Goal: Task Accomplishment & Management: Use online tool/utility

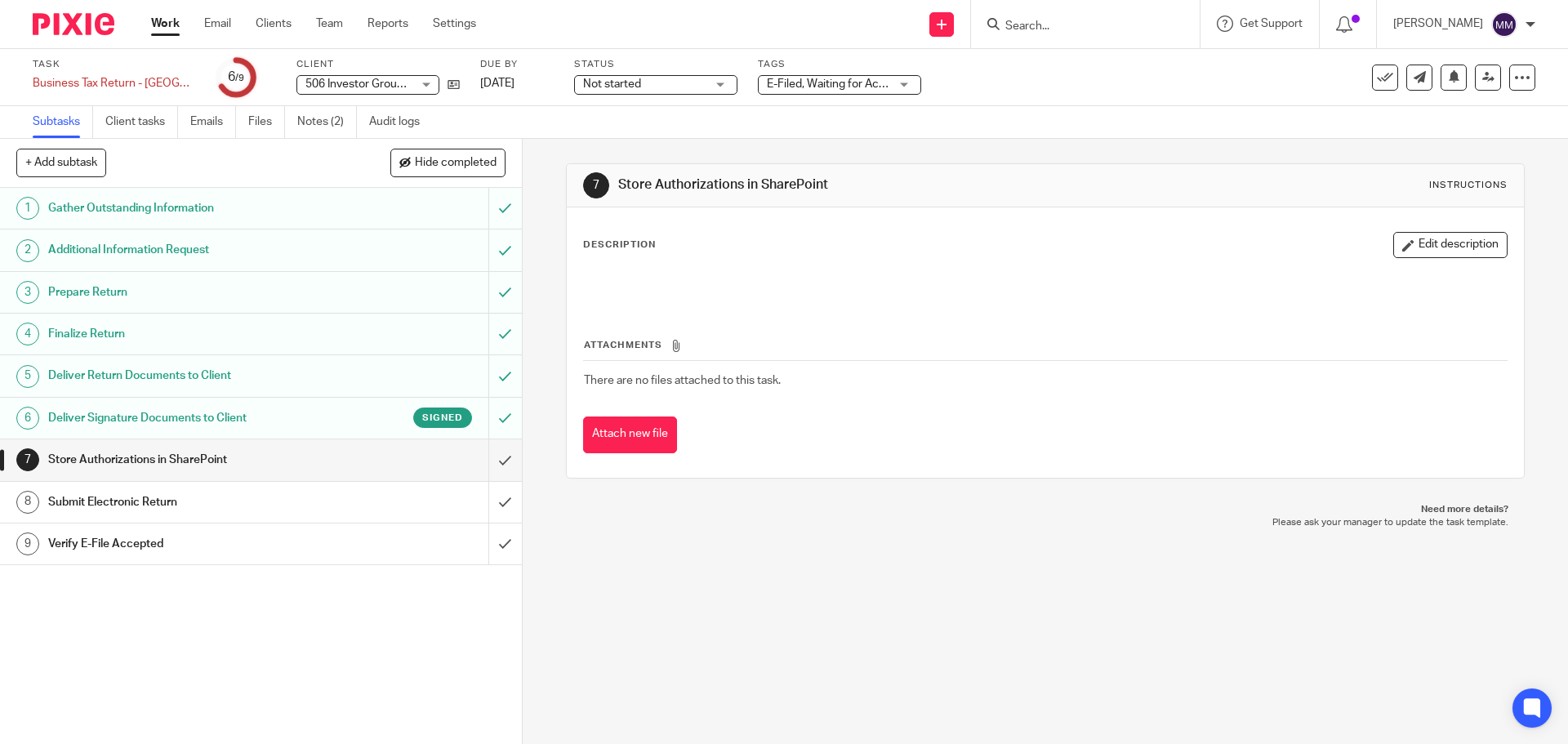
click at [170, 18] on link "Work" at bounding box center [165, 24] width 29 height 17
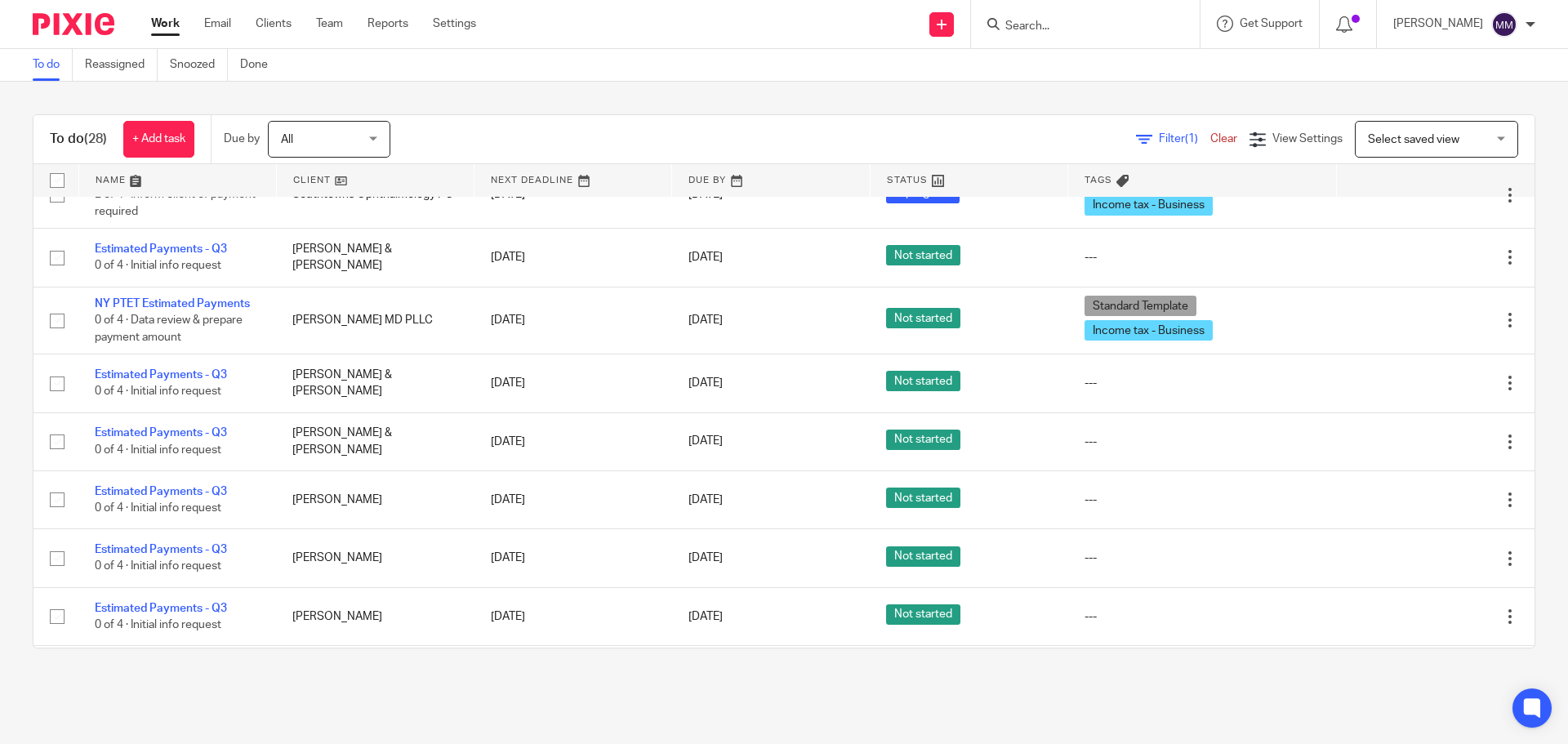
scroll to position [980, 0]
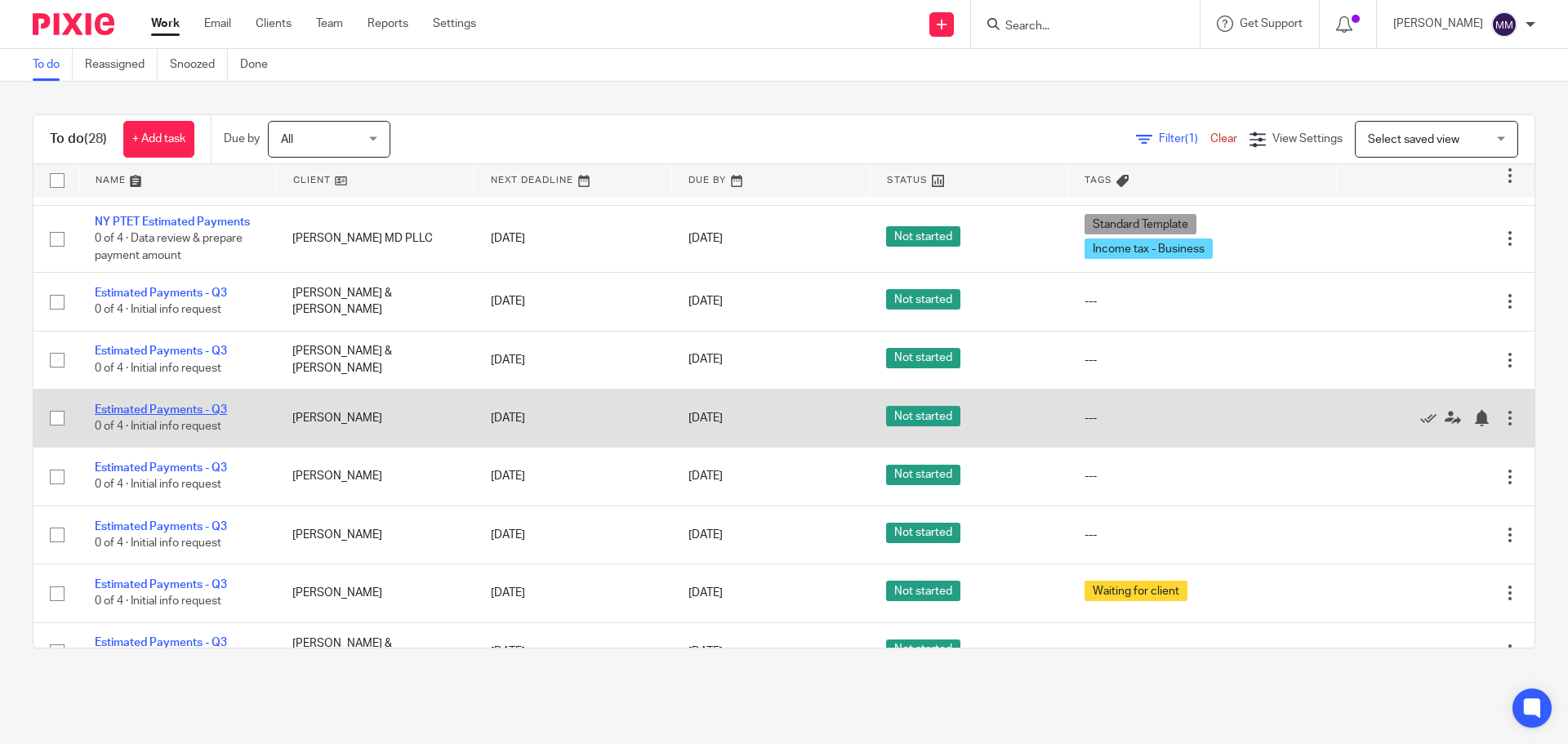
click at [157, 406] on link "Estimated Payments - Q3" at bounding box center [161, 410] width 133 height 11
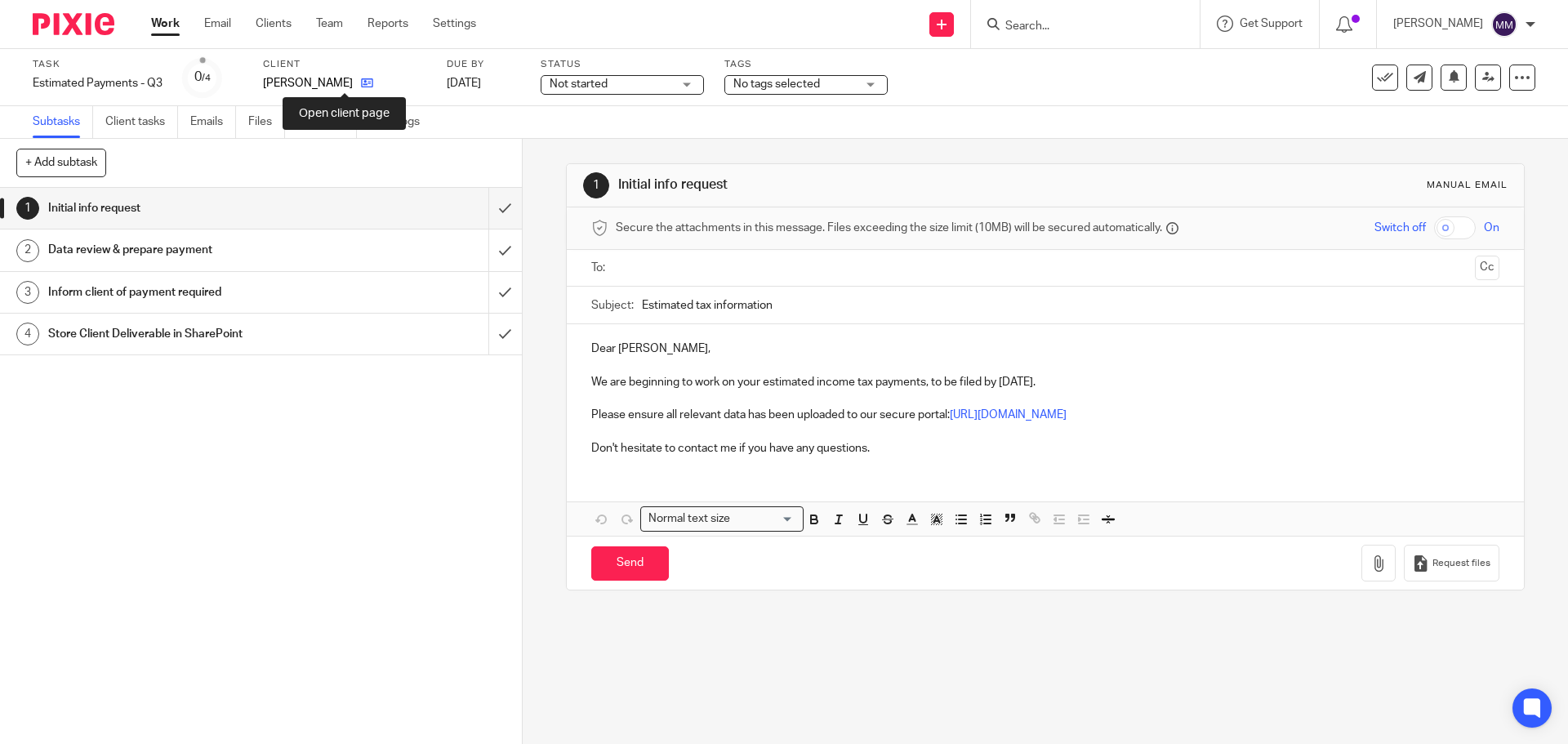
click at [361, 84] on icon at bounding box center [367, 83] width 12 height 12
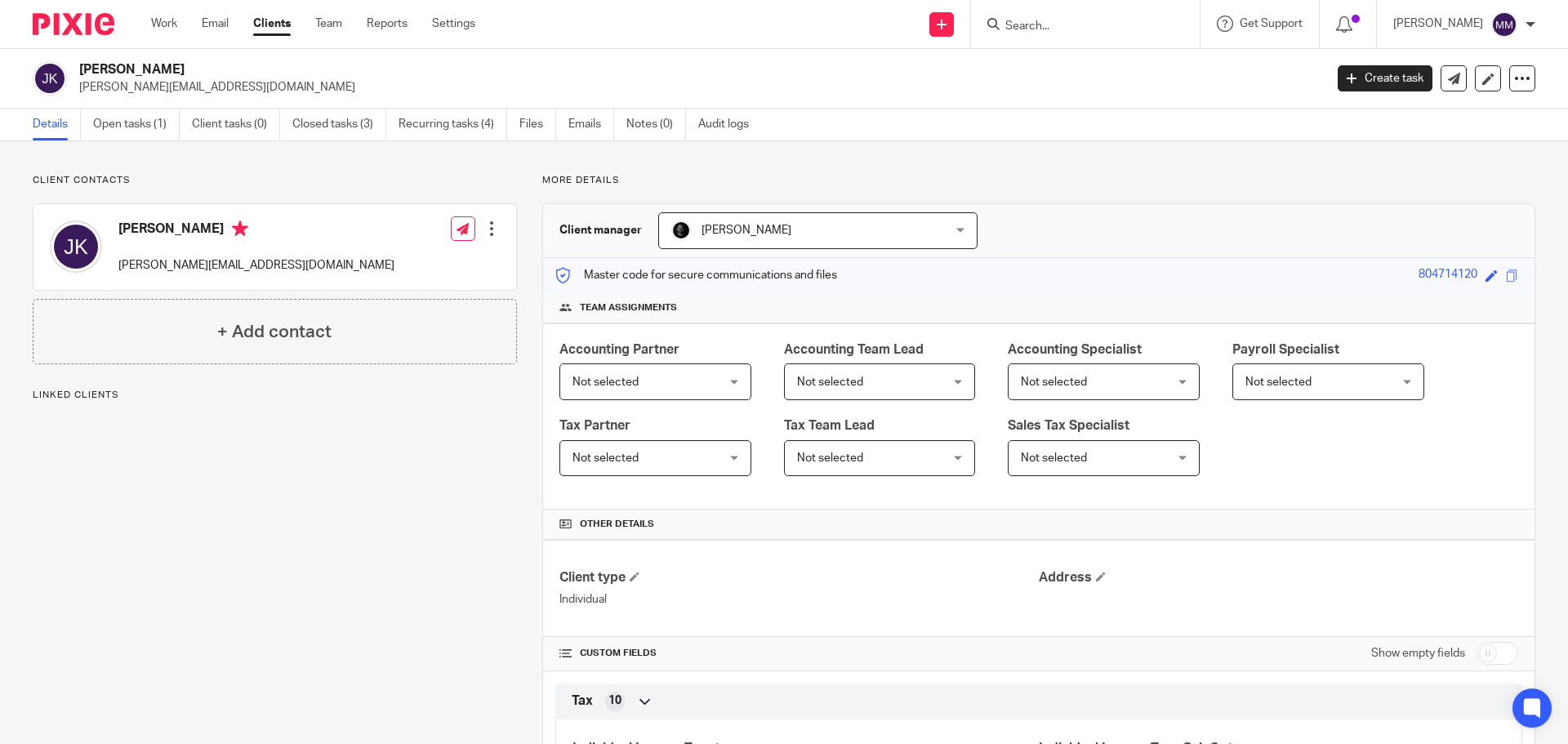
click at [587, 113] on link "Emails" at bounding box center [591, 124] width 45 height 31
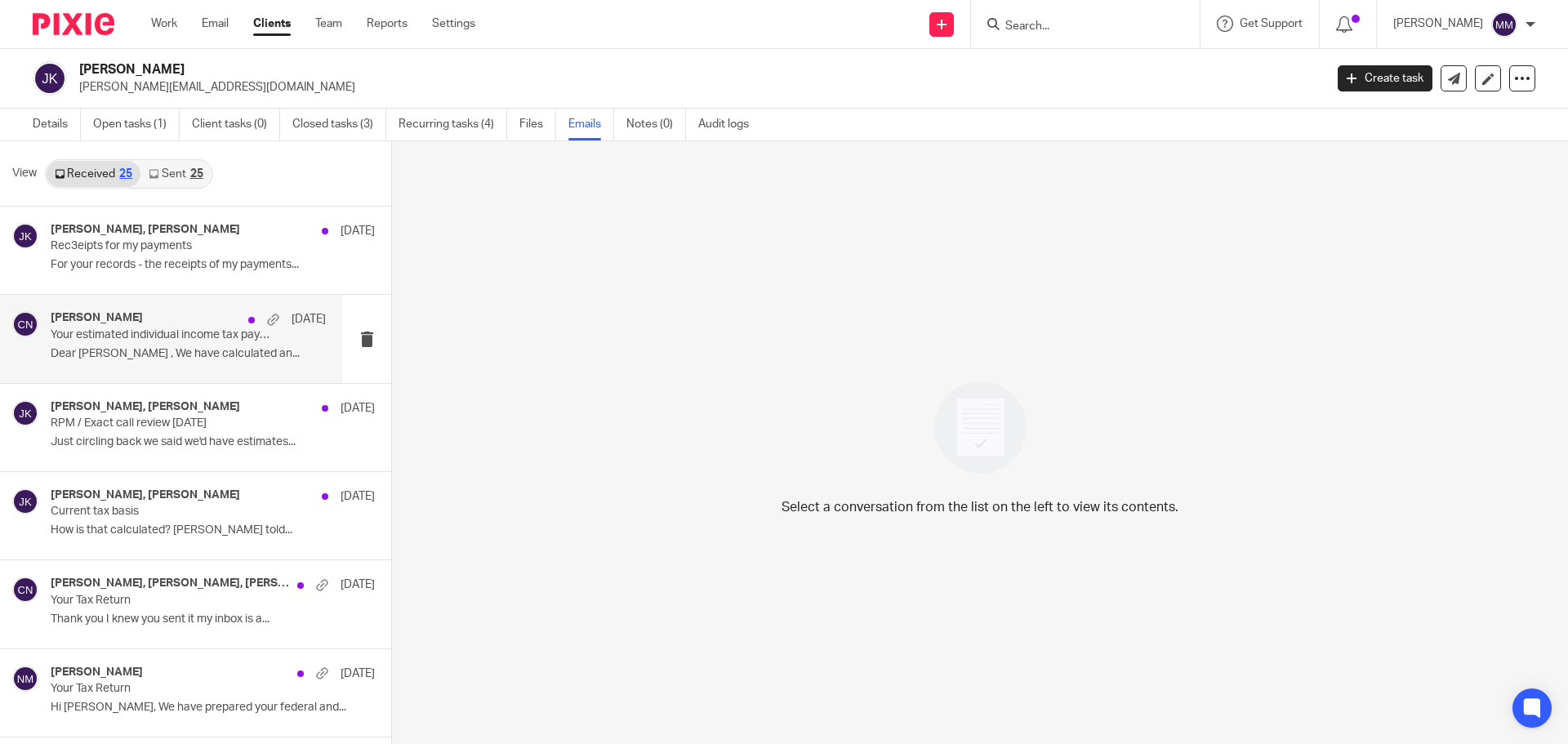
click at [228, 348] on p "Dear [PERSON_NAME] , We have calculated an..." at bounding box center [188, 354] width 275 height 14
